Goal: Transaction & Acquisition: Purchase product/service

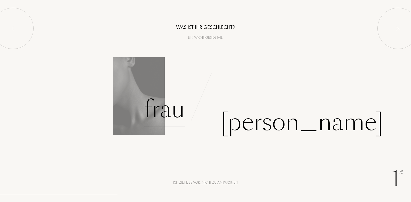
click at [167, 109] on div "Frau" at bounding box center [164, 109] width 41 height 35
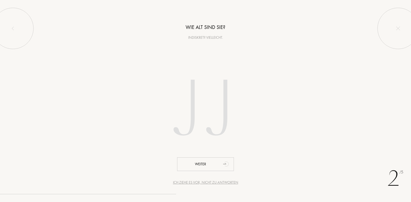
click at [191, 99] on input "number" at bounding box center [205, 110] width 147 height 105
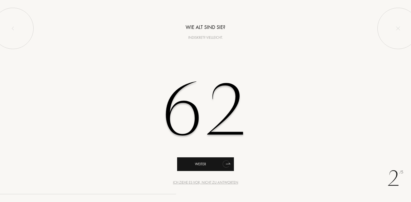
type input "62"
click at [212, 165] on div "Weiter" at bounding box center [205, 164] width 57 height 14
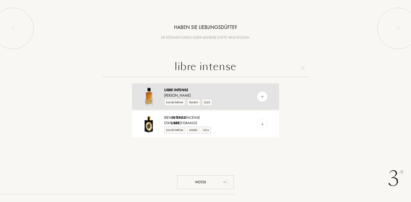
type input "libre intense"
click at [261, 97] on img at bounding box center [262, 96] width 5 height 5
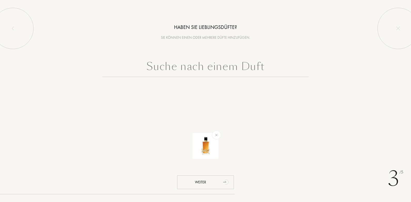
click at [205, 66] on input "text" at bounding box center [205, 67] width 206 height 19
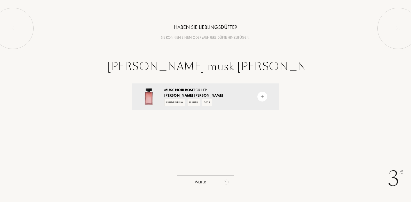
type input "[PERSON_NAME] musk [PERSON_NAME] noir"
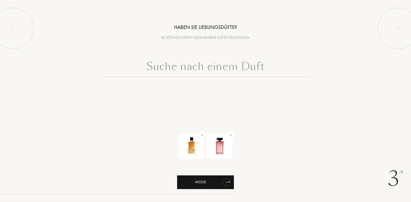
click at [202, 182] on div "Weiter" at bounding box center [205, 182] width 57 height 14
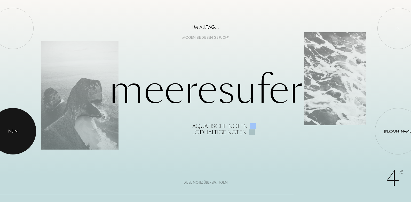
click at [13, 133] on div "Nein" at bounding box center [12, 131] width 9 height 6
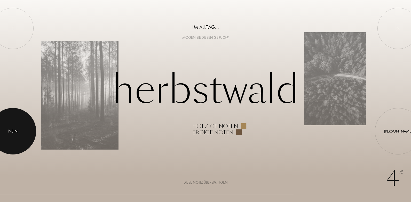
click at [11, 132] on div "Nein" at bounding box center [12, 131] width 9 height 6
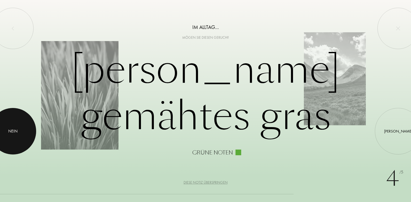
click at [11, 132] on div "Nein" at bounding box center [12, 131] width 9 height 6
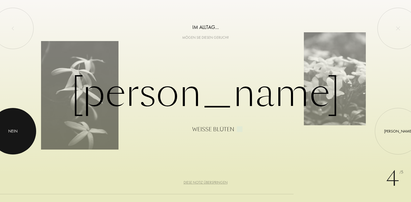
click at [11, 132] on div "Nein" at bounding box center [12, 131] width 9 height 6
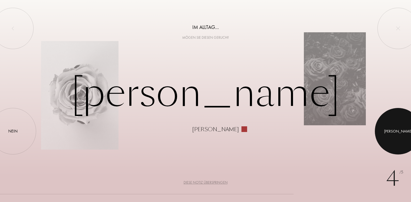
click at [402, 146] on div at bounding box center [398, 131] width 46 height 46
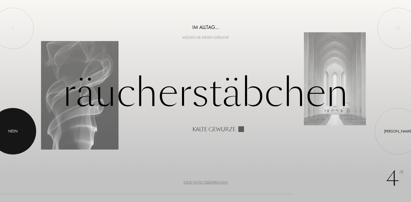
click at [13, 133] on div "Nein" at bounding box center [12, 131] width 9 height 6
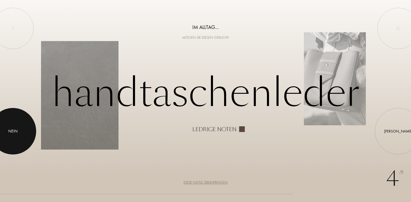
click at [13, 133] on div "Nein" at bounding box center [12, 131] width 9 height 6
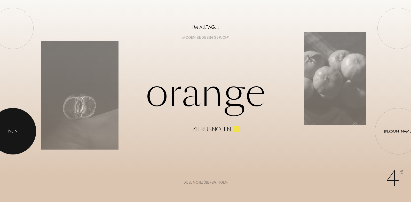
click at [13, 133] on div "Nein" at bounding box center [12, 131] width 9 height 6
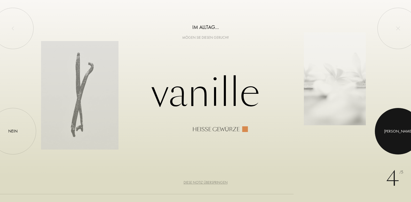
click at [400, 135] on div at bounding box center [398, 131] width 46 height 46
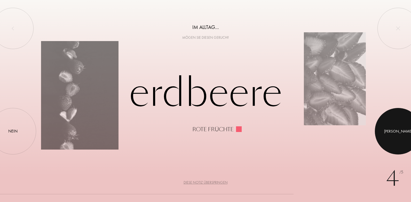
click at [400, 134] on div at bounding box center [398, 131] width 46 height 46
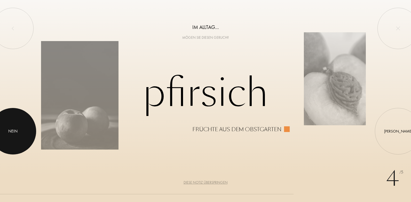
click at [16, 130] on div "Nein" at bounding box center [12, 131] width 9 height 6
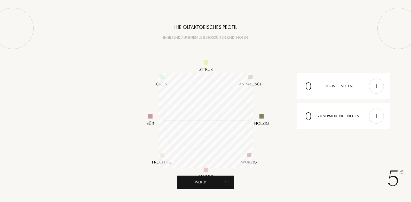
scroll to position [94, 94]
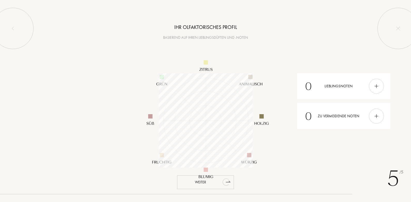
click at [201, 181] on div "Weiter" at bounding box center [205, 182] width 57 height 14
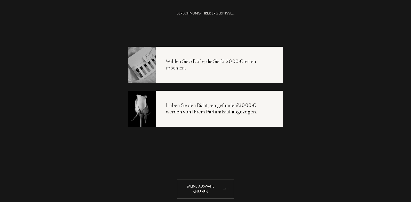
click at [204, 188] on div "Meine Auswahl ansehen" at bounding box center [205, 188] width 57 height 19
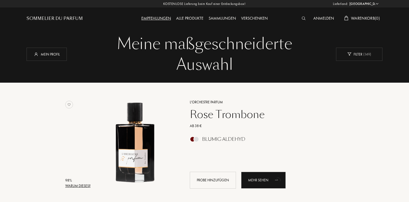
select select "DE"
click at [363, 19] on span "Warenkorb ( 0 )" at bounding box center [365, 17] width 29 height 5
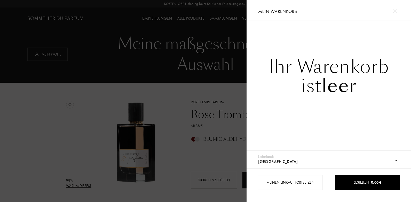
click at [232, 94] on div at bounding box center [123, 101] width 246 height 202
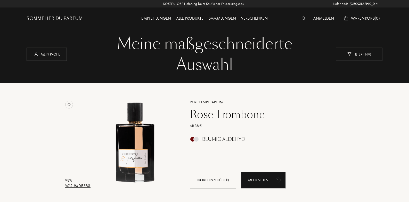
click at [198, 18] on div "Alle Produkte" at bounding box center [190, 18] width 33 height 7
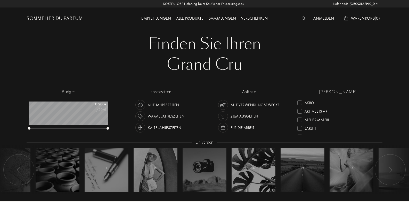
select select "DE"
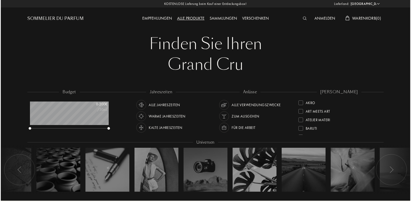
scroll to position [26, 79]
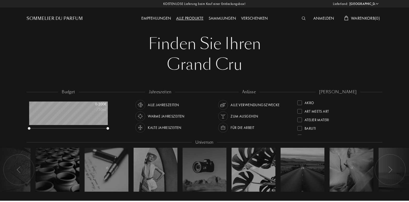
click at [302, 18] on img at bounding box center [304, 19] width 4 height 4
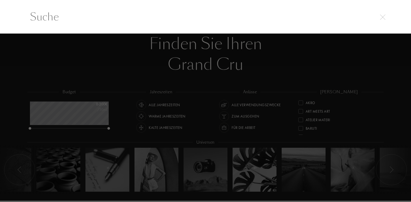
scroll to position [0, 0]
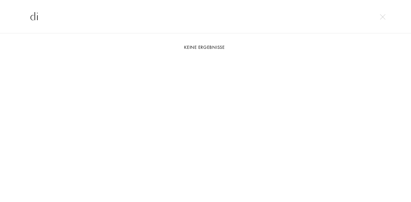
type input "d"
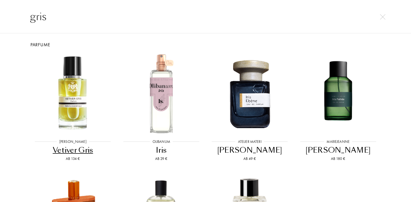
scroll to position [0, 0]
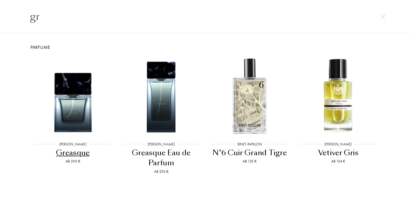
type input "g"
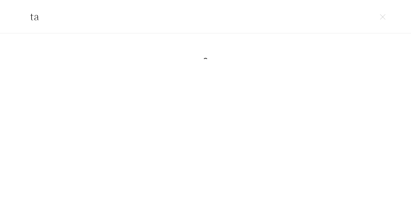
type input "t"
type input "r"
type input "atomic rose"
